Goal: Information Seeking & Learning: Check status

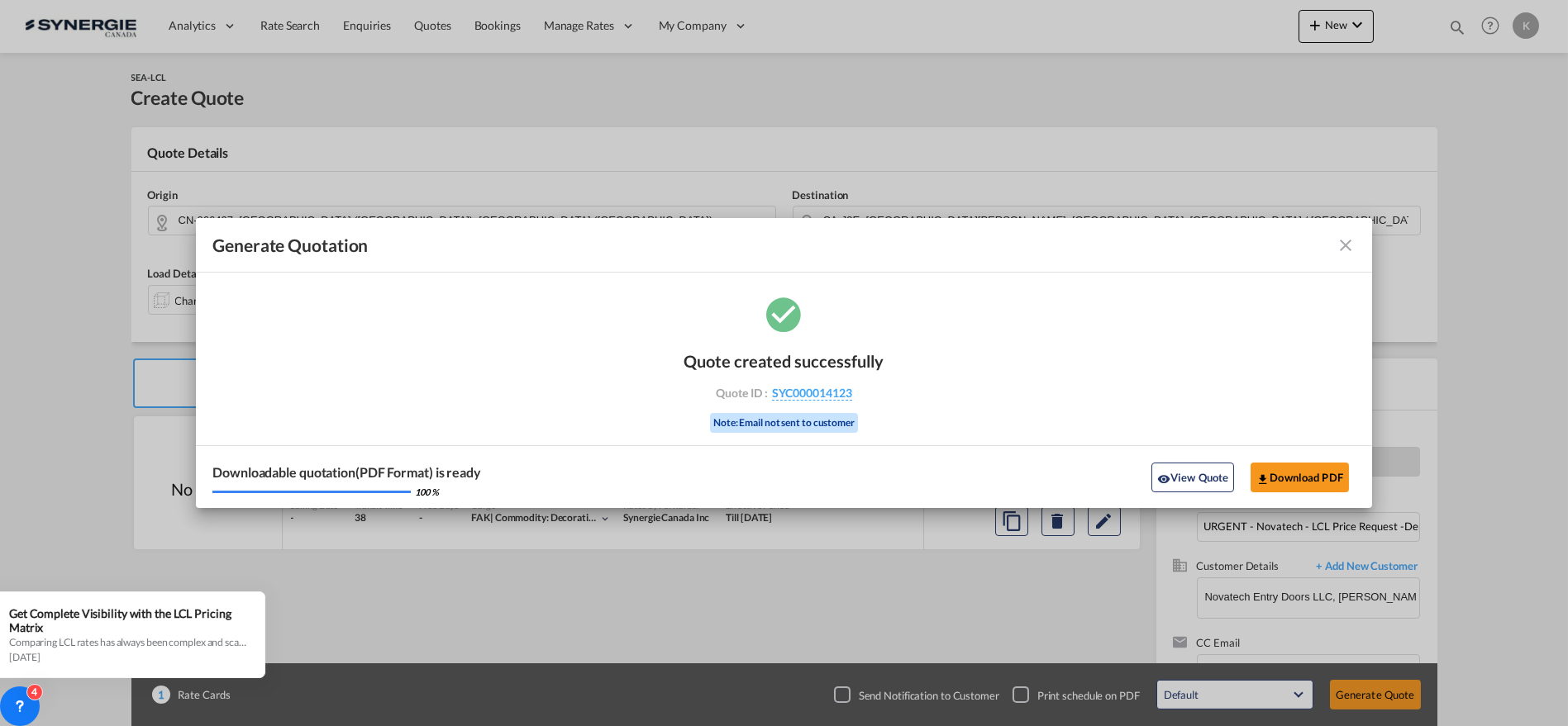
scroll to position [60, 0]
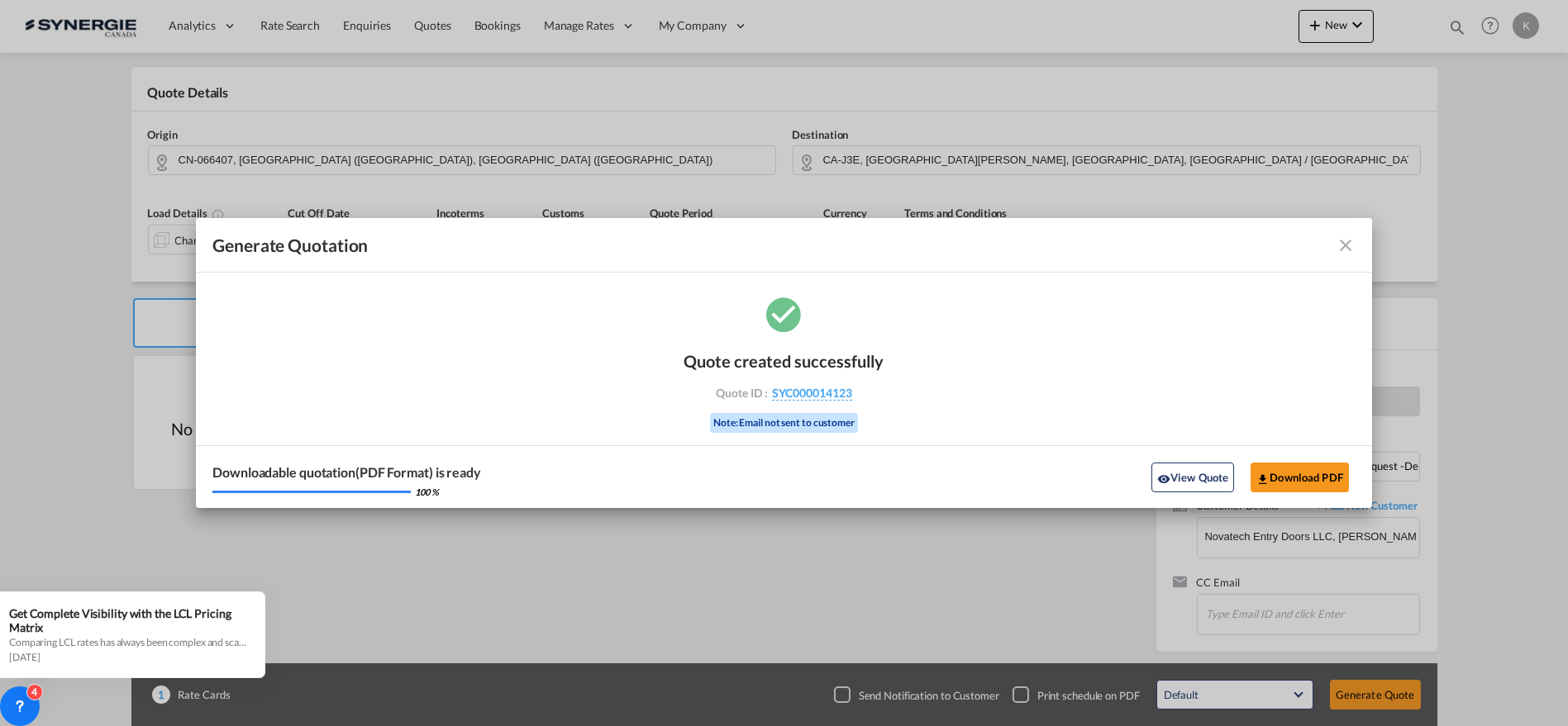
click at [1341, 240] on md-icon "icon-close fg-AAA8AD cursor m-0" at bounding box center [1346, 245] width 20 height 20
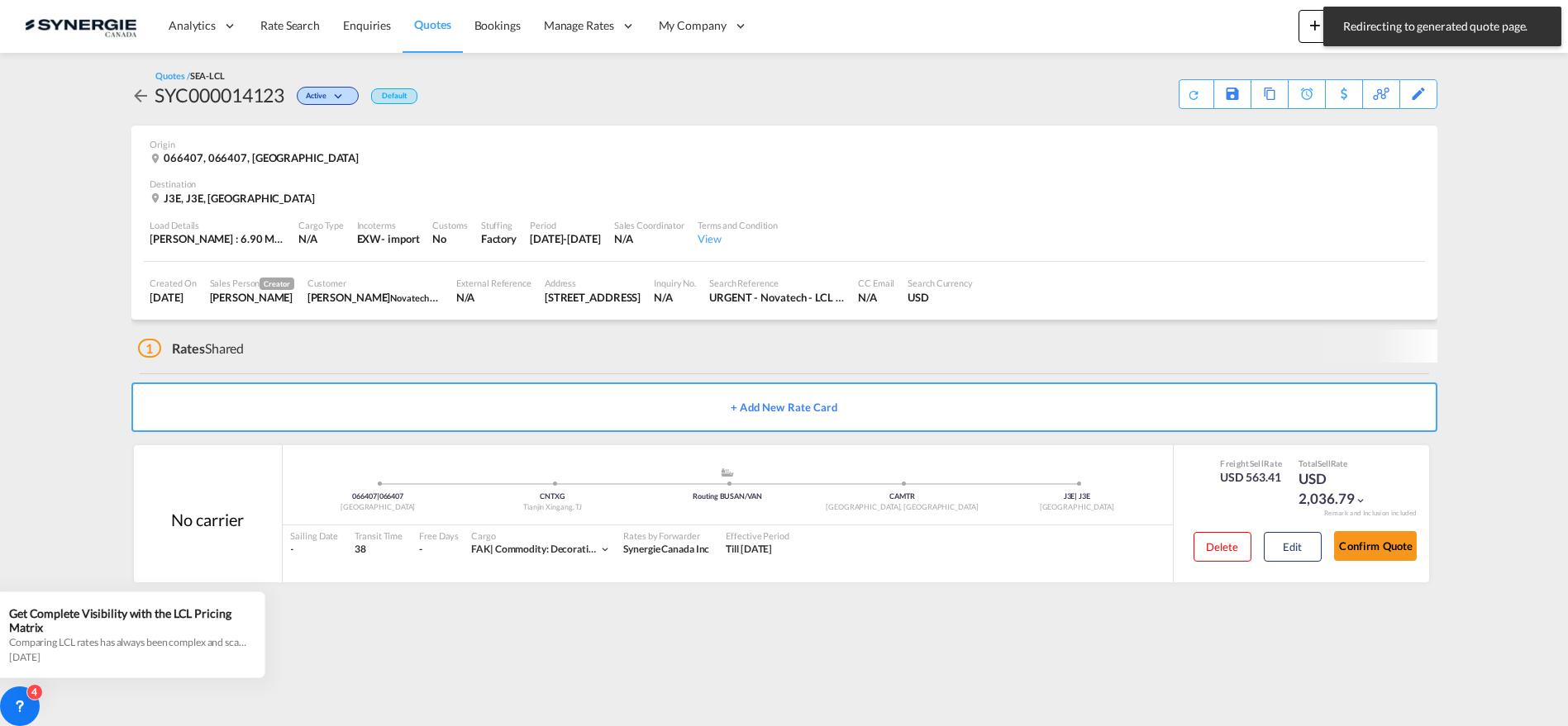
click at [1462, 74] on md-content "Analytics Reports Dashboard Rate Search Enquiries Quotes Bookings" at bounding box center [784, 363] width 1568 height 726
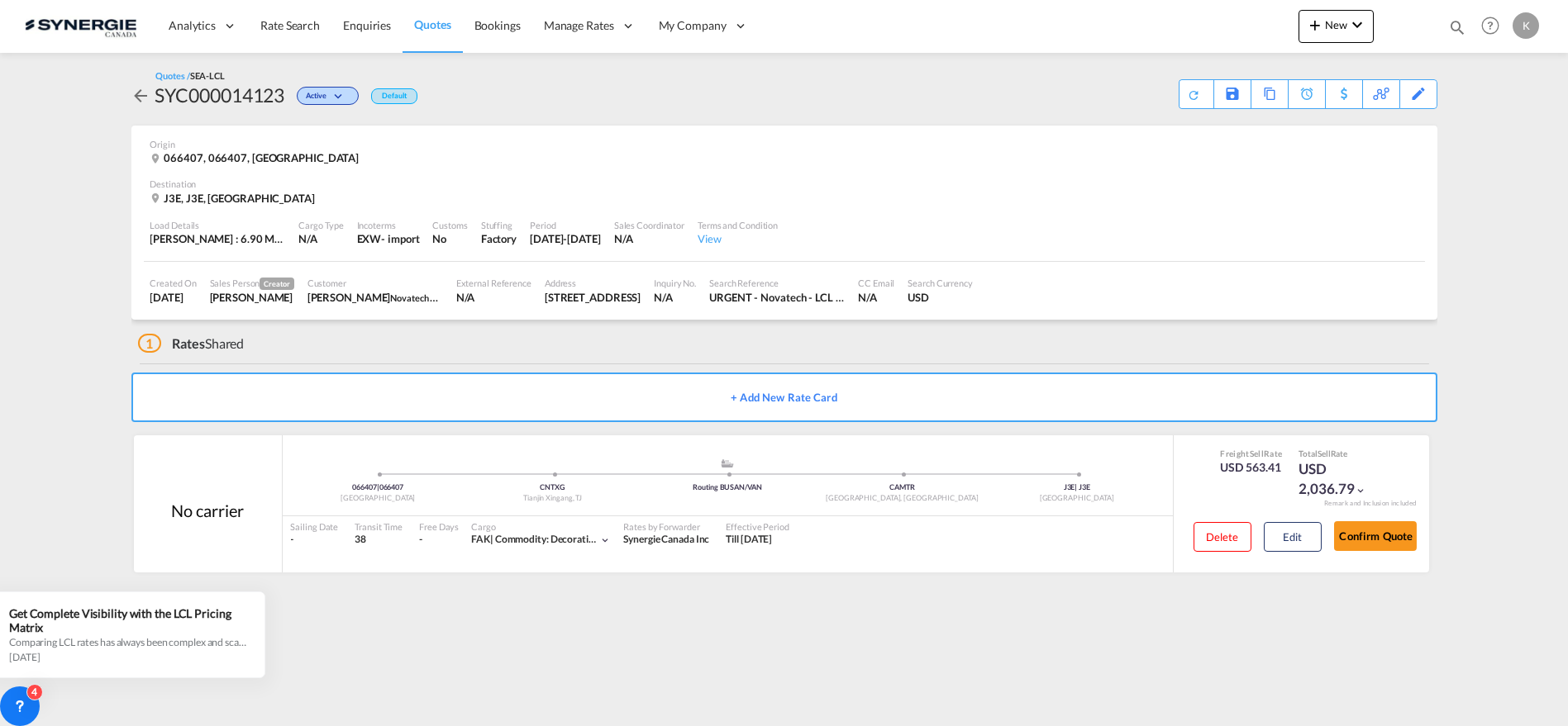
click at [1453, 24] on md-icon "icon-magnify" at bounding box center [1457, 27] width 18 height 18
click at [1273, 32] on input at bounding box center [1332, 27] width 206 height 29
click at [1217, 34] on select "Bookings Quotes Enquiries" at bounding box center [1194, 27] width 79 height 30
select select "Quotes"
click at [1155, 12] on select "Bookings Quotes Enquiries" at bounding box center [1194, 27] width 79 height 30
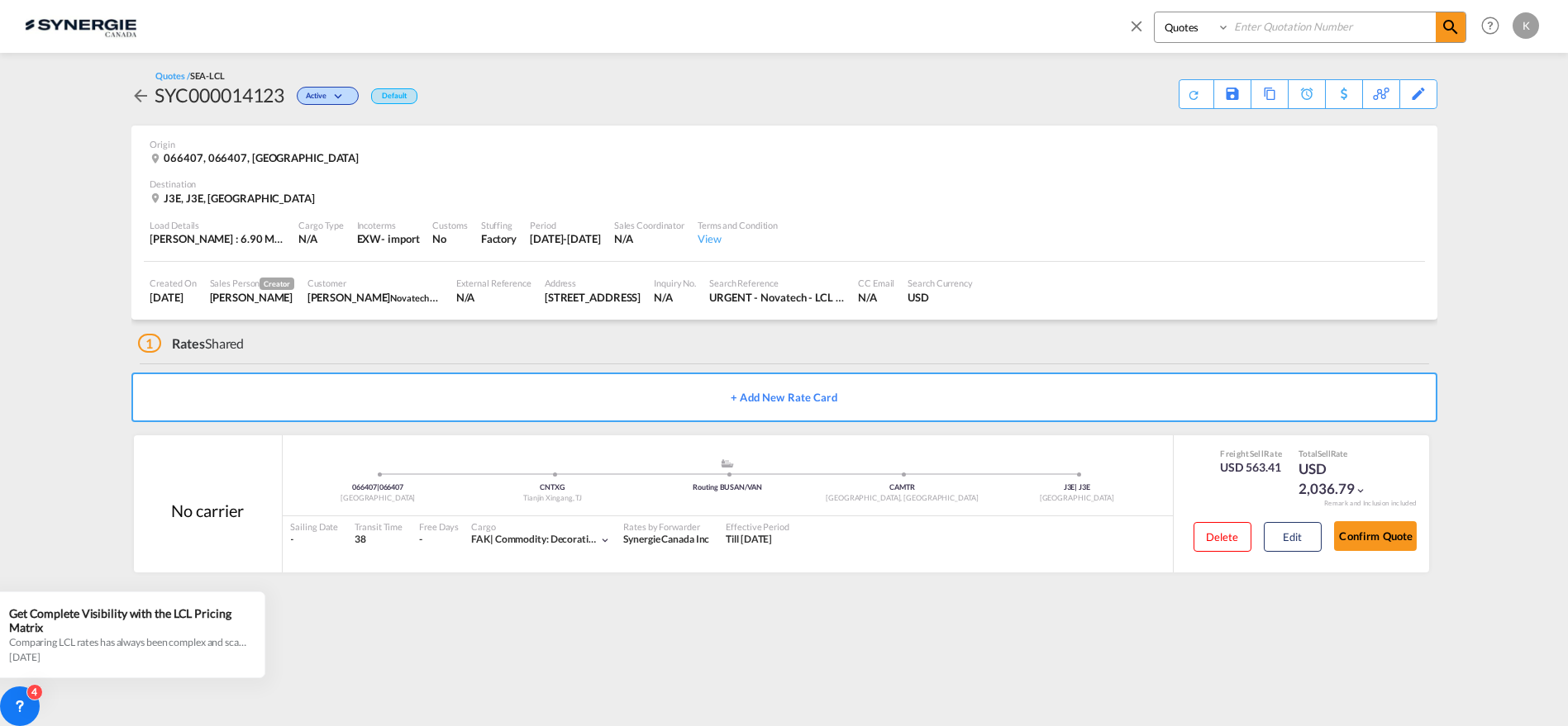
click at [1294, 21] on input at bounding box center [1332, 27] width 206 height 29
paste input "Cargo info: 6613KG 6.59CBM 9PCS"
click at [1283, 25] on input "Cargo info: 6613KG 6.59CBM 9PCS" at bounding box center [1332, 27] width 206 height 29
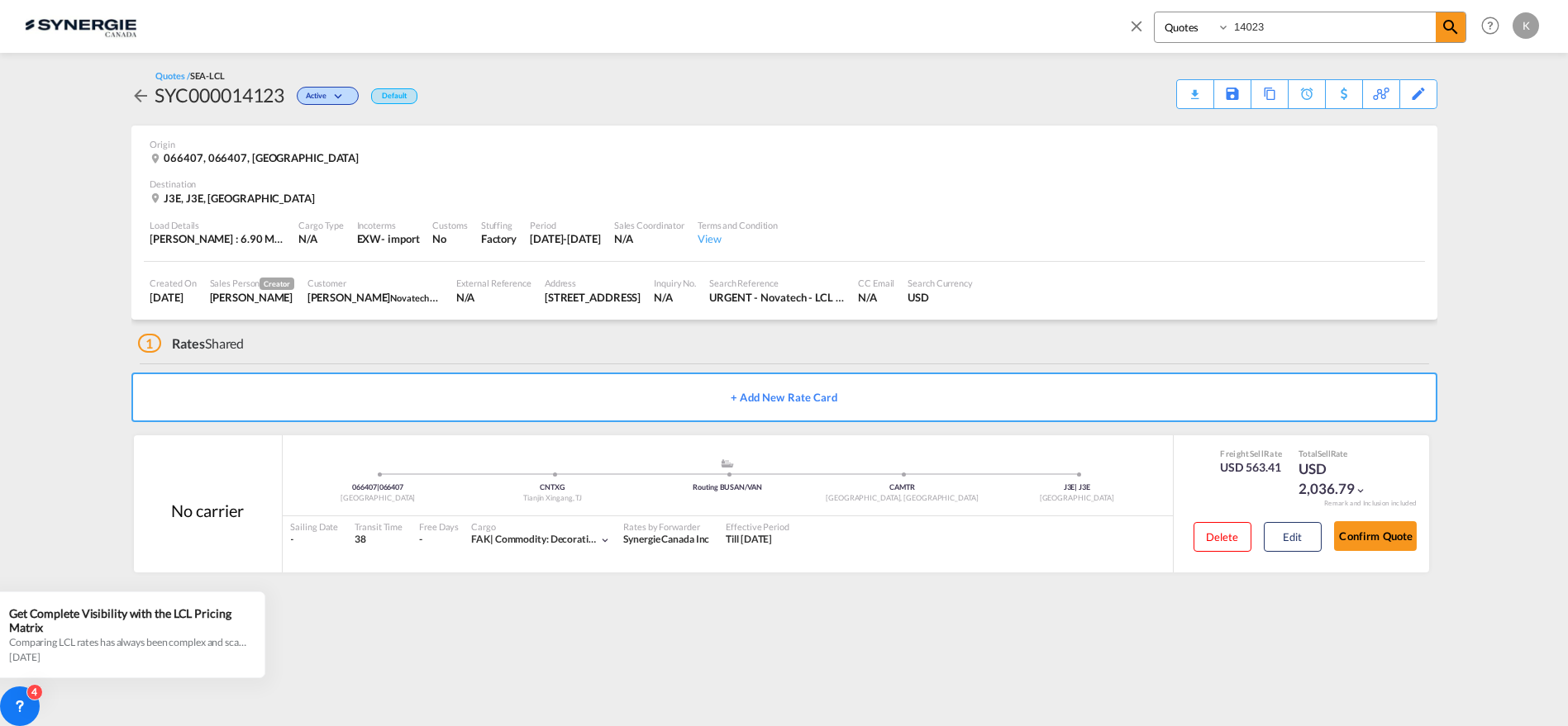
type input "14023"
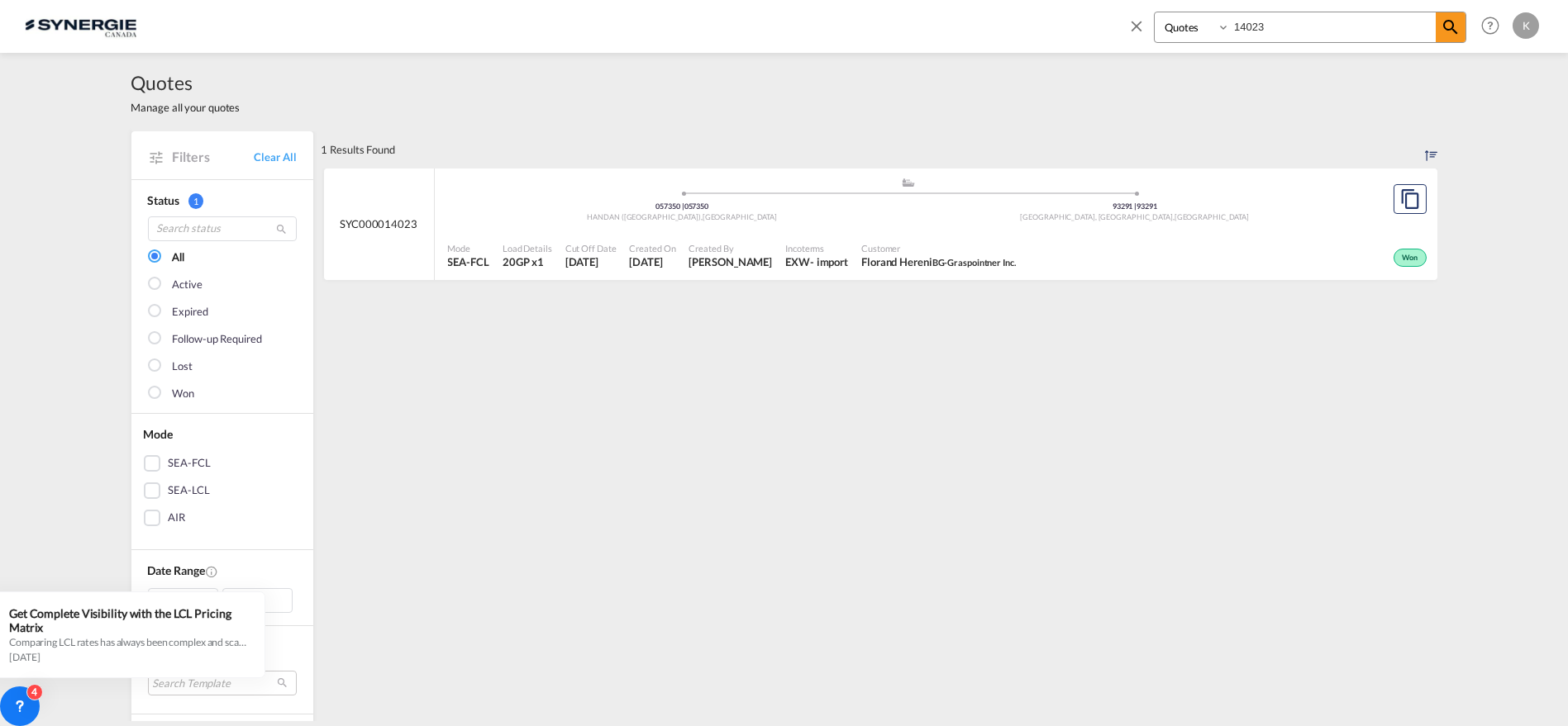
click at [869, 246] on span "Customer" at bounding box center [938, 248] width 154 height 12
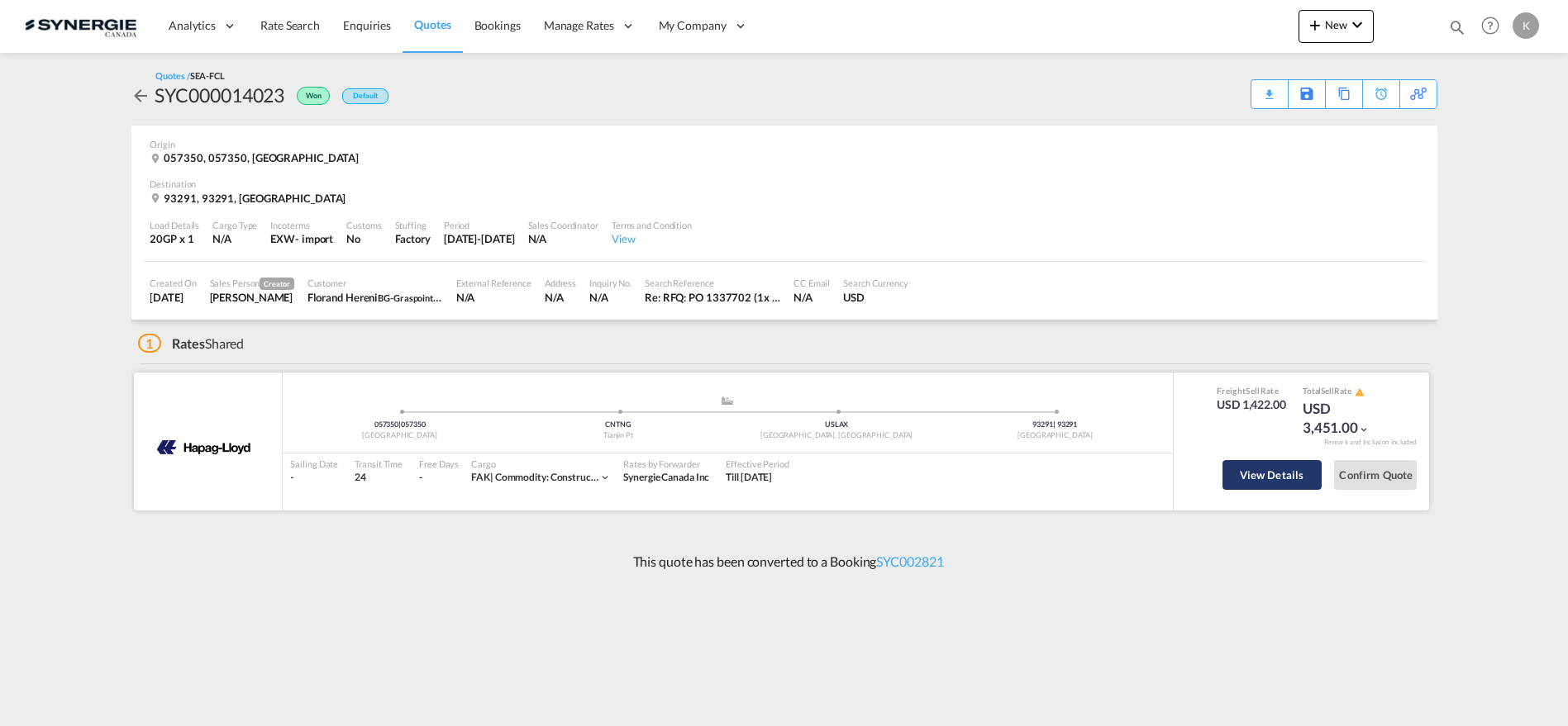
click at [1266, 478] on button "View Details" at bounding box center [1273, 474] width 100 height 30
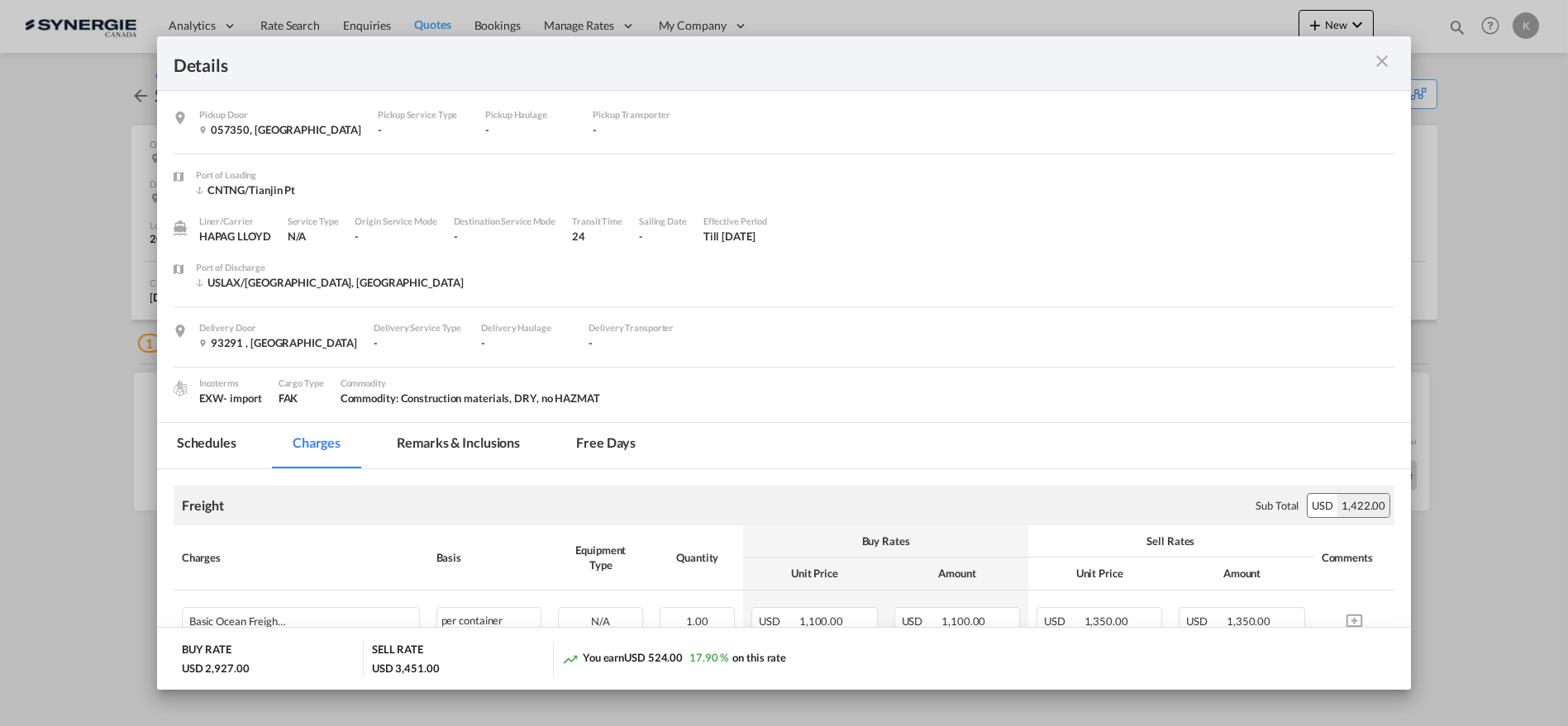
click at [468, 450] on md-tab-item "Remarks & Inclusions" at bounding box center [458, 445] width 163 height 45
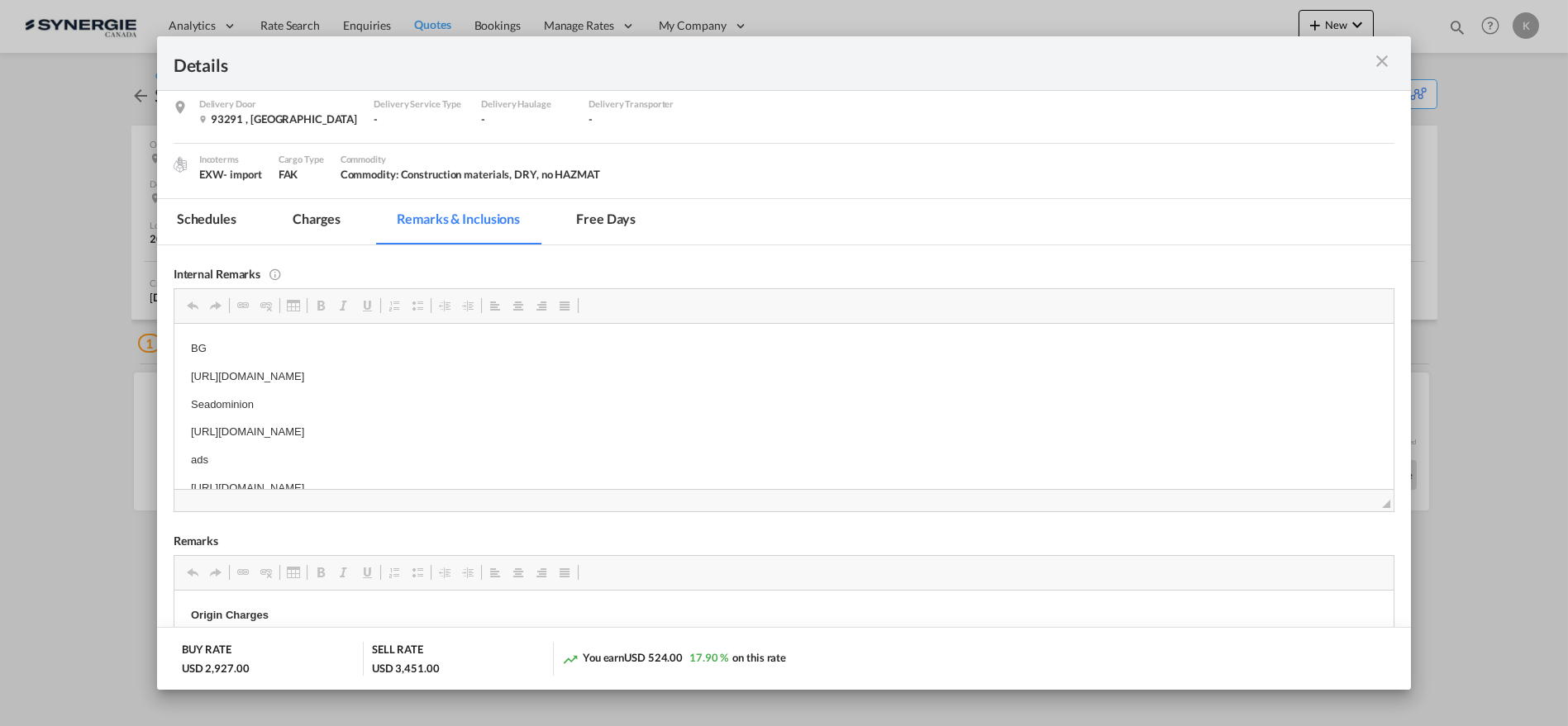
scroll to position [8, 0]
click at [475, 436] on body "BG https://app.frontapp.com/open/msg_1h0b7zyn?key=kesjdQA6K8poCFSoDxyvfAtkbZ7ve…" at bounding box center [783, 411] width 1188 height 157
click at [475, 430] on p "https://app.frontapp.com/open/msg_1h0ca6mn?key=hqz_nhX0Z2-MKDKC6a3yYIfiOLcAKVIk" at bounding box center [783, 424] width 1188 height 17
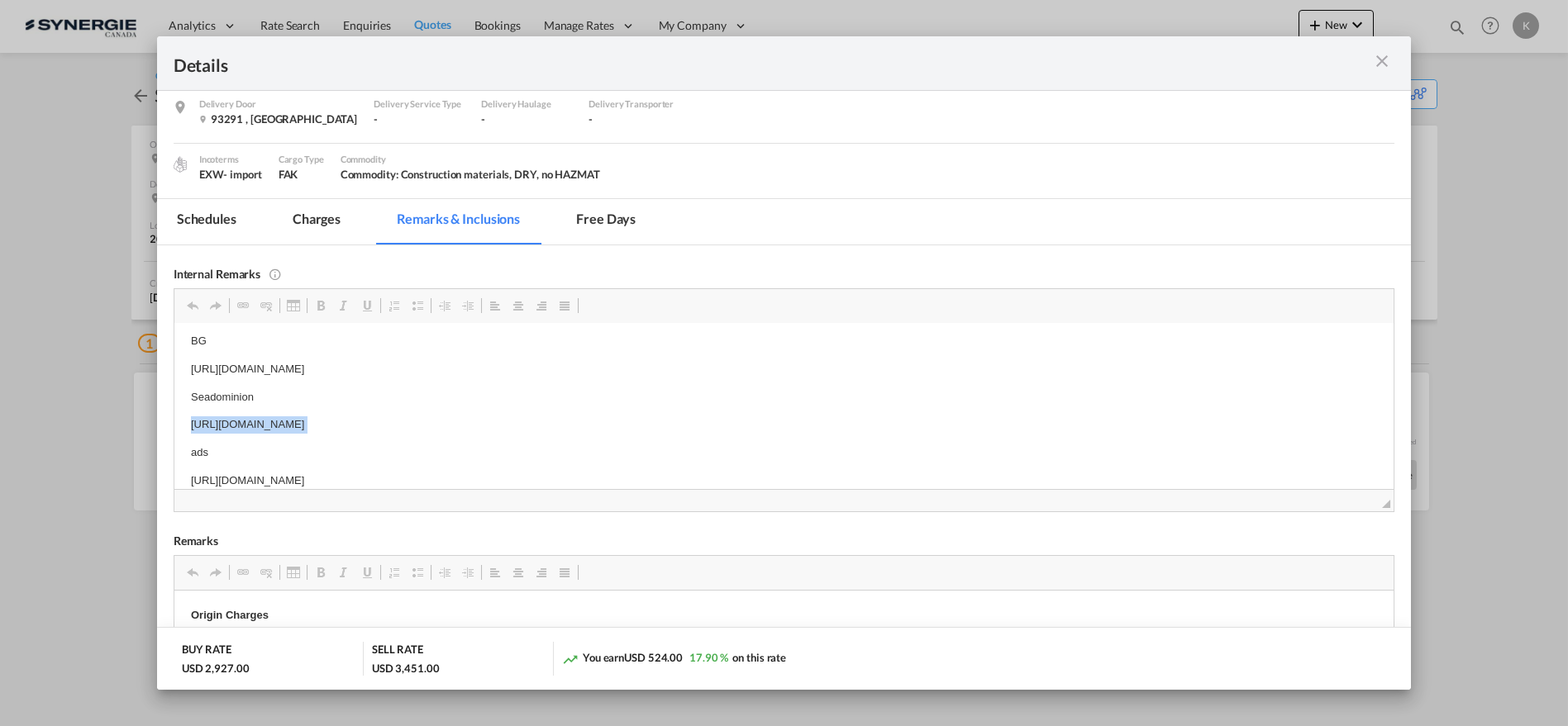
click at [475, 430] on p "https://app.frontapp.com/open/msg_1h0ca6mn?key=hqz_nhX0Z2-MKDKC6a3yYIfiOLcAKVIk" at bounding box center [783, 424] width 1188 height 17
